Goal: Transaction & Acquisition: Purchase product/service

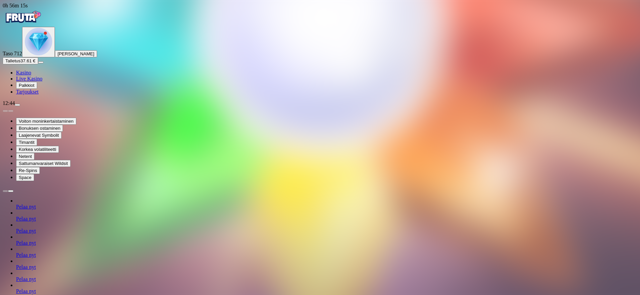
click at [40, 55] on img "Primary" at bounding box center [38, 41] width 27 height 27
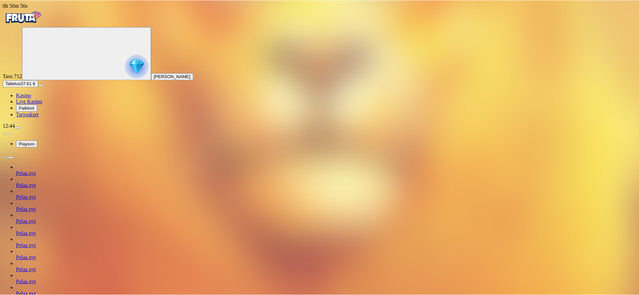
scroll to position [46, 0]
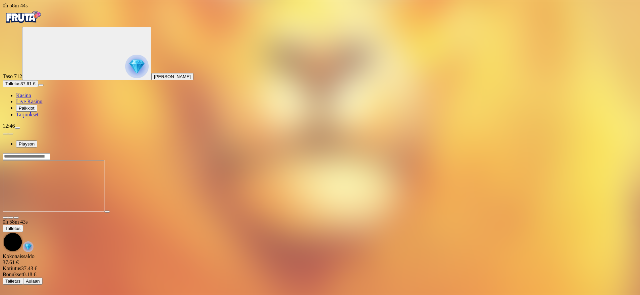
click at [20, 86] on span "Talletus" at bounding box center [12, 83] width 15 height 5
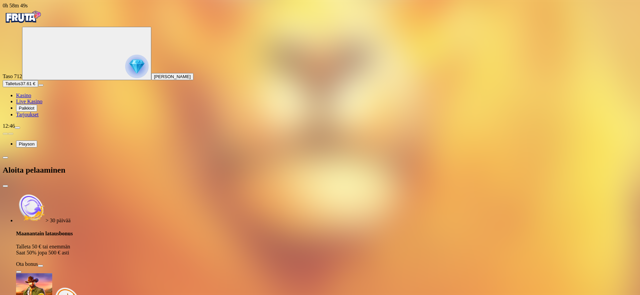
click at [43, 265] on button "Ota bonus" at bounding box center [40, 266] width 5 height 2
type input "**"
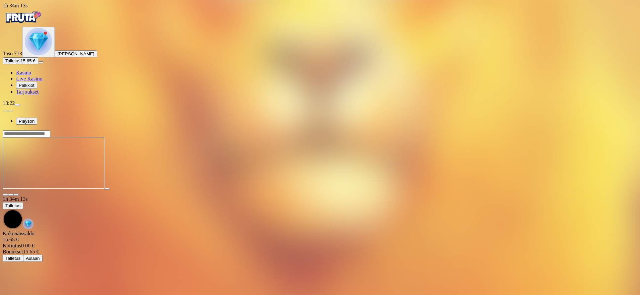
click at [41, 55] on img "Primary" at bounding box center [38, 41] width 27 height 27
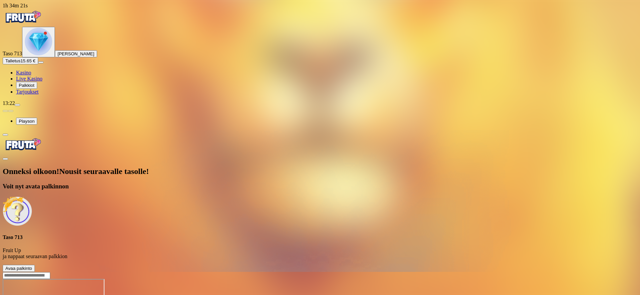
click at [32, 266] on span "Avaa palkinto" at bounding box center [18, 268] width 27 height 5
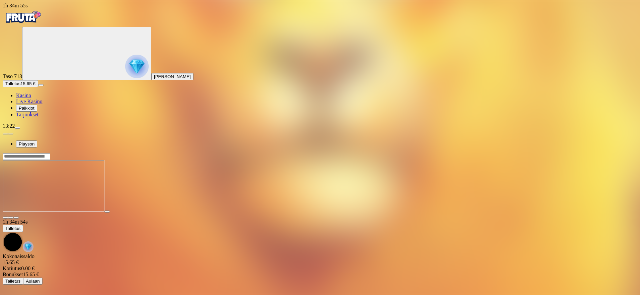
click at [31, 98] on span "Kasino" at bounding box center [23, 95] width 15 height 6
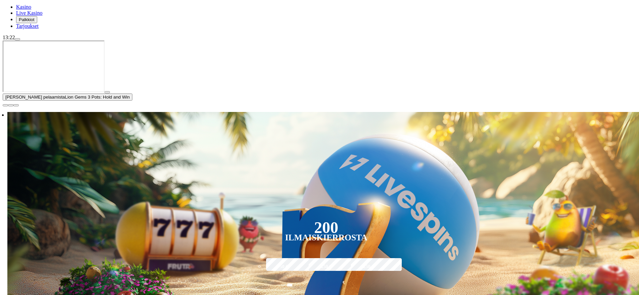
drag, startPoint x: 155, startPoint y: 139, endPoint x: 165, endPoint y: 172, distance: 34.5
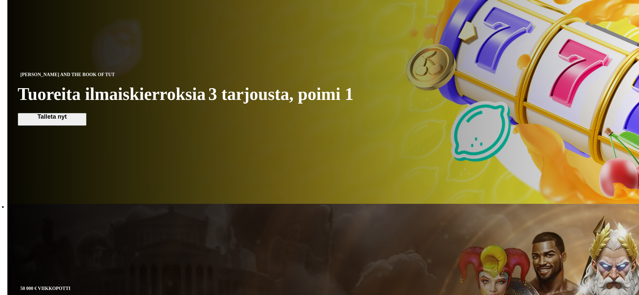
scroll to position [558, 0]
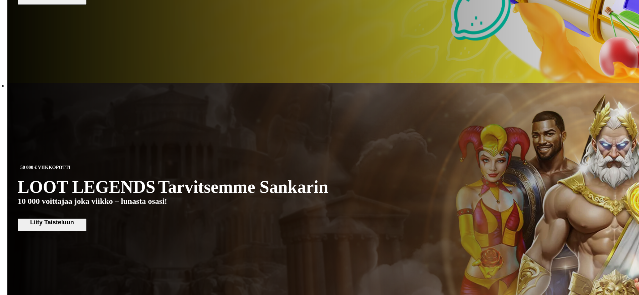
drag, startPoint x: 202, startPoint y: 116, endPoint x: 219, endPoint y: 80, distance: 40.2
drag, startPoint x: 241, startPoint y: 93, endPoint x: 346, endPoint y: 94, distance: 105.2
drag, startPoint x: 499, startPoint y: 115, endPoint x: 640, endPoint y: 88, distance: 143.2
drag, startPoint x: 627, startPoint y: 33, endPoint x: 641, endPoint y: 117, distance: 85.6
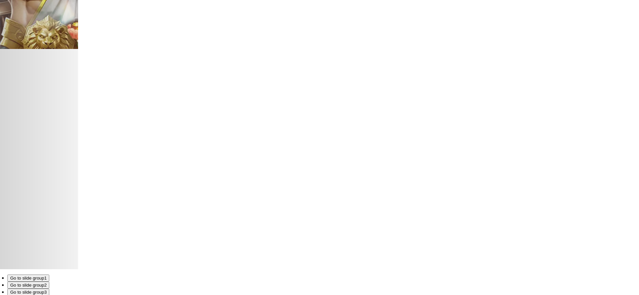
scroll to position [850, 0]
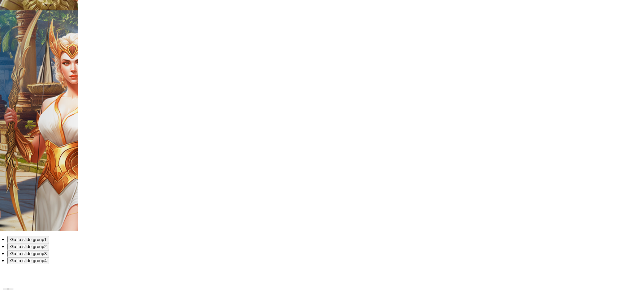
drag, startPoint x: 636, startPoint y: 140, endPoint x: 631, endPoint y: 168, distance: 27.9
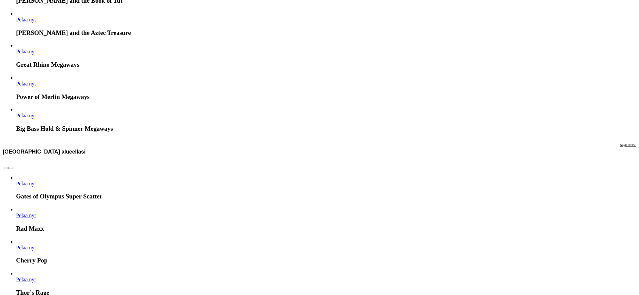
scroll to position [1500, 0]
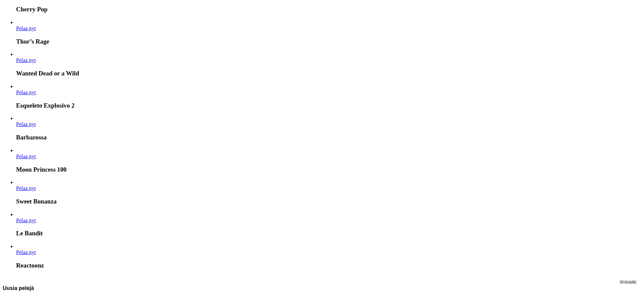
drag, startPoint x: 632, startPoint y: 151, endPoint x: 634, endPoint y: 163, distance: 11.6
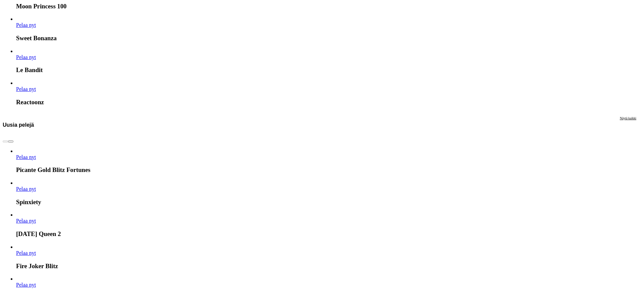
drag, startPoint x: 633, startPoint y: 161, endPoint x: 628, endPoint y: 170, distance: 10.5
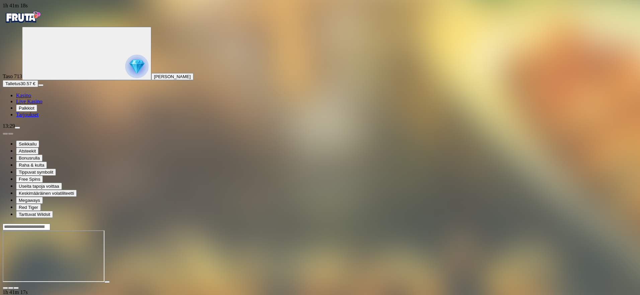
drag, startPoint x: 586, startPoint y: 125, endPoint x: 584, endPoint y: 121, distance: 5.1
click at [584, 223] on div at bounding box center [320, 256] width 635 height 66
